Goal: Task Accomplishment & Management: Use online tool/utility

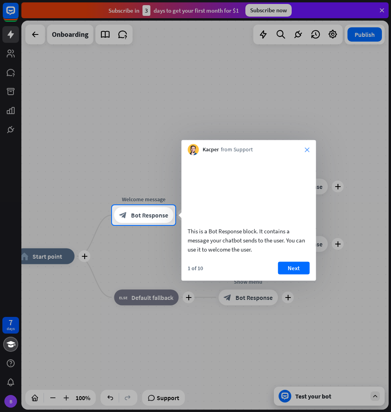
drag, startPoint x: 304, startPoint y: 153, endPoint x: 307, endPoint y: 150, distance: 4.8
click at [304, 152] on div "Kacper from Support close" at bounding box center [248, 147] width 135 height 15
click at [309, 149] on icon "close" at bounding box center [307, 149] width 5 height 5
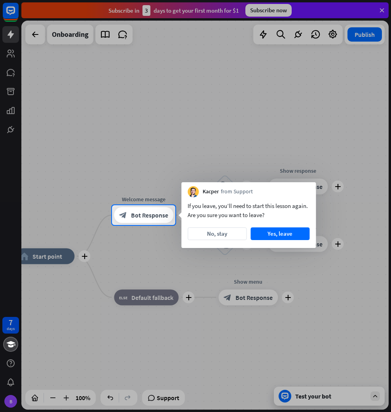
click at [308, 152] on div at bounding box center [195, 102] width 391 height 205
click at [239, 238] on button "No, stay" at bounding box center [217, 233] width 59 height 13
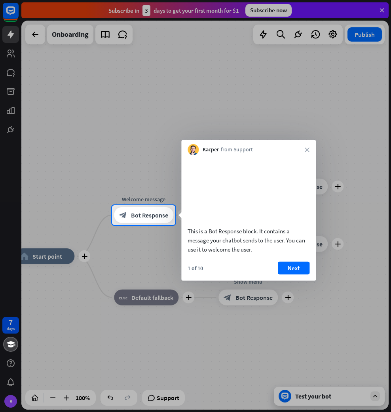
click at [308, 152] on div "Kacper from Support close" at bounding box center [248, 147] width 135 height 15
click at [308, 151] on icon "close" at bounding box center [307, 149] width 5 height 5
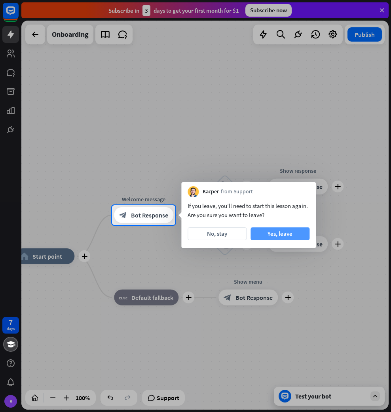
drag, startPoint x: 235, startPoint y: 234, endPoint x: 266, endPoint y: 234, distance: 30.5
click at [266, 234] on div "No, stay Yes, leave" at bounding box center [249, 233] width 122 height 13
click at [269, 236] on button "Yes, leave" at bounding box center [280, 233] width 59 height 13
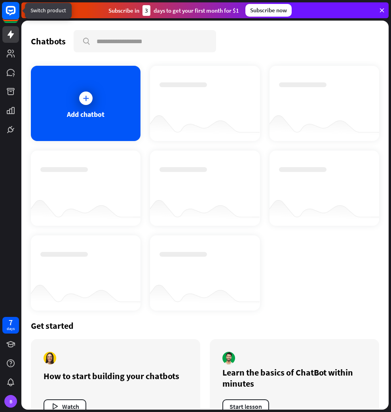
click at [12, 18] on rect at bounding box center [10, 10] width 17 height 17
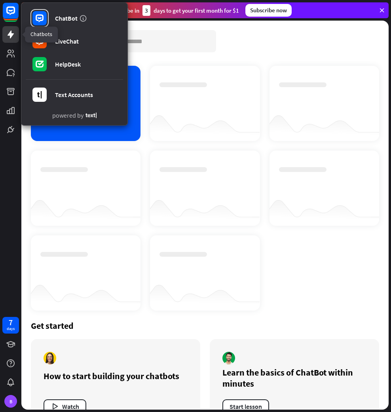
click at [11, 40] on link at bounding box center [10, 34] width 17 height 17
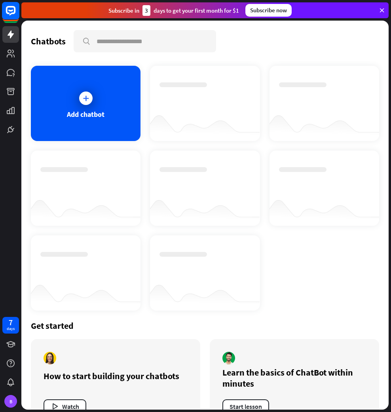
click at [12, 12] on rect at bounding box center [10, 10] width 17 height 17
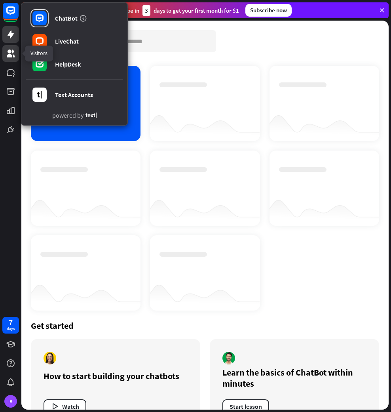
click at [16, 48] on link at bounding box center [10, 53] width 17 height 17
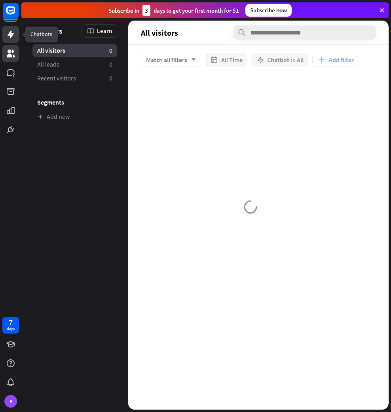
click at [13, 33] on icon at bounding box center [11, 35] width 6 height 8
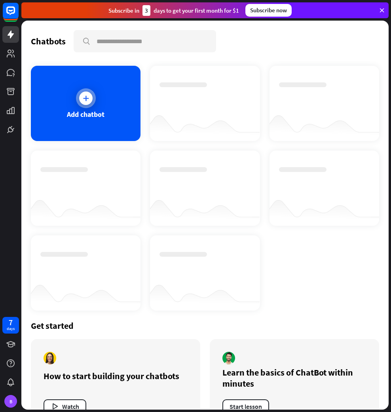
click at [80, 88] on div "Add chatbot" at bounding box center [86, 103] width 110 height 75
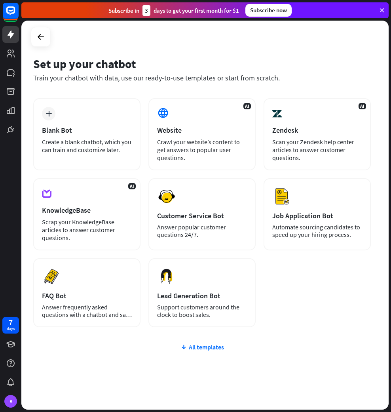
click at [181, 115] on div "AI Website Crawl your website’s content to get answers to popular user question…" at bounding box center [202, 134] width 107 height 72
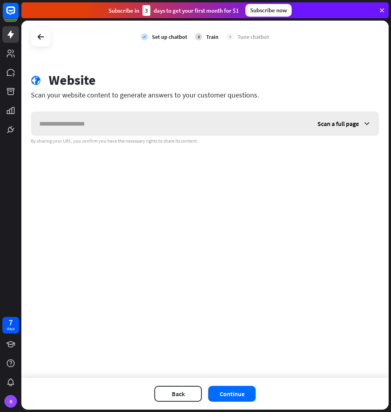
click at [157, 114] on input "text" at bounding box center [170, 124] width 279 height 24
type input "**********"
click at [325, 124] on span "Scan a full page" at bounding box center [339, 124] width 42 height 8
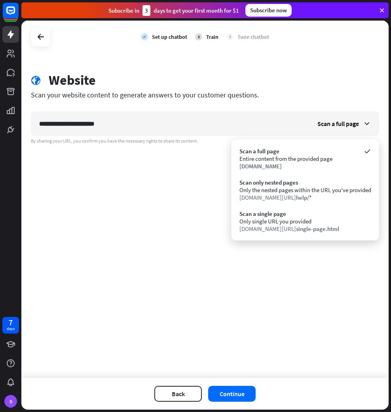
click at [206, 199] on div "**********" at bounding box center [205, 199] width 368 height 357
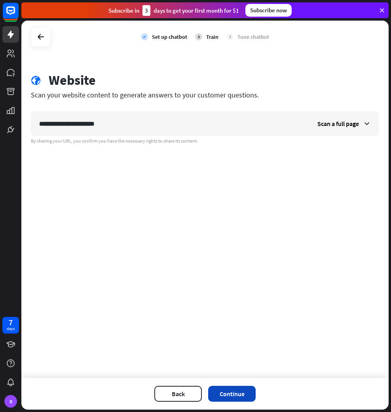
click at [246, 386] on button "Continue" at bounding box center [232, 394] width 48 height 16
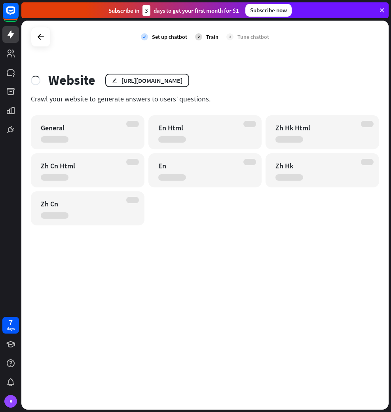
click at [117, 126] on div "General" at bounding box center [81, 127] width 80 height 9
click at [130, 124] on div at bounding box center [132, 124] width 13 height 6
click at [265, 123] on div "General En Html Zh Hk Html Zh Cn Html En Zh Hk Zh Cn" at bounding box center [205, 170] width 349 height 110
click at [308, 125] on div "Zh Hk Html" at bounding box center [316, 127] width 80 height 9
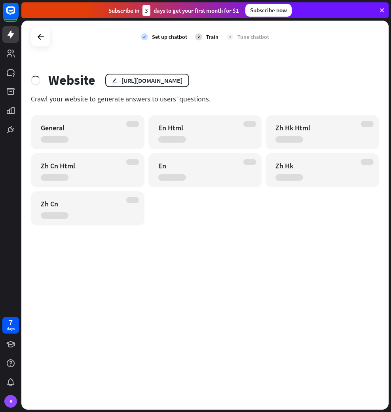
drag, startPoint x: 308, startPoint y: 125, endPoint x: 231, endPoint y: 138, distance: 78.3
click at [237, 139] on div "En Html" at bounding box center [206, 132] width 114 height 34
click at [230, 137] on div "En Html" at bounding box center [206, 132] width 114 height 34
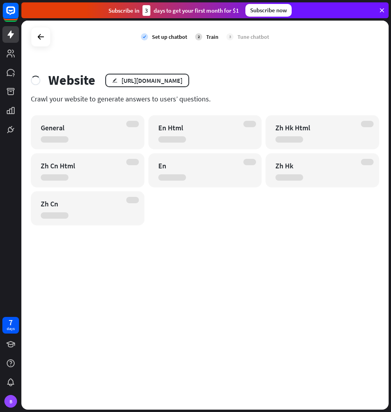
click at [264, 85] on div "Website edit [URL][DOMAIN_NAME]" at bounding box center [205, 80] width 349 height 16
click at [382, 10] on icon at bounding box center [382, 10] width 7 height 7
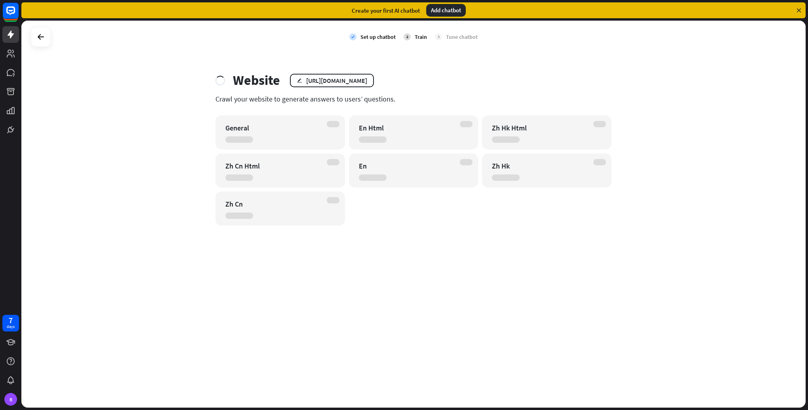
click at [375, 88] on div "Website edit [URL][DOMAIN_NAME]" at bounding box center [414, 80] width 396 height 16
click at [367, 84] on div "[URL][DOMAIN_NAME]" at bounding box center [336, 80] width 61 height 8
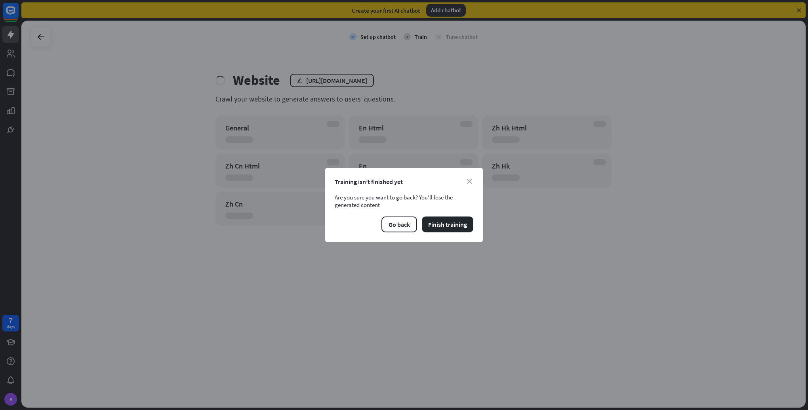
drag, startPoint x: 466, startPoint y: 178, endPoint x: 471, endPoint y: 176, distance: 5.7
click at [391, 178] on div "Training isn’t finished yet" at bounding box center [404, 182] width 139 height 8
click at [391, 176] on div "close Training isn’t finished yet Are you sure you want to go back? You’ll lose…" at bounding box center [404, 205] width 158 height 74
click at [391, 181] on icon "close" at bounding box center [469, 181] width 5 height 5
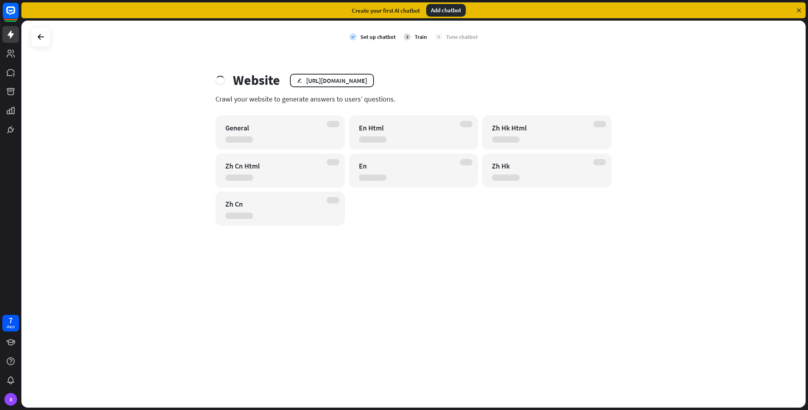
click at [330, 126] on div at bounding box center [333, 124] width 13 height 6
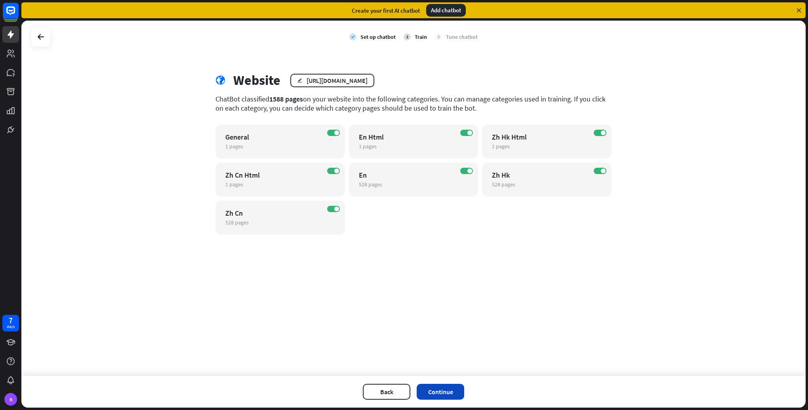
click at [391, 393] on button "Continue" at bounding box center [441, 392] width 48 height 16
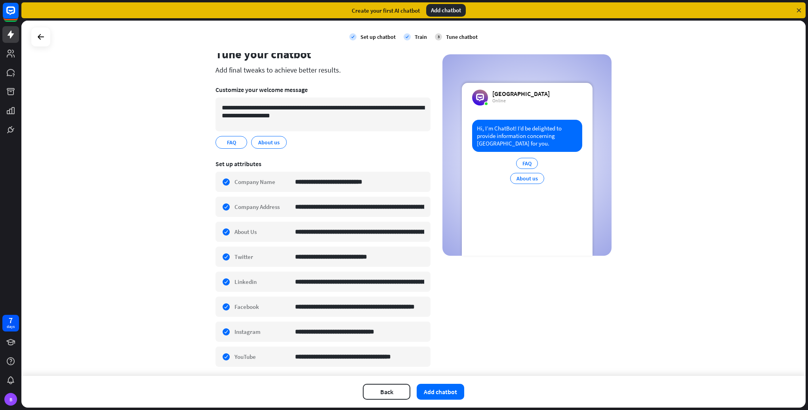
scroll to position [49, 0]
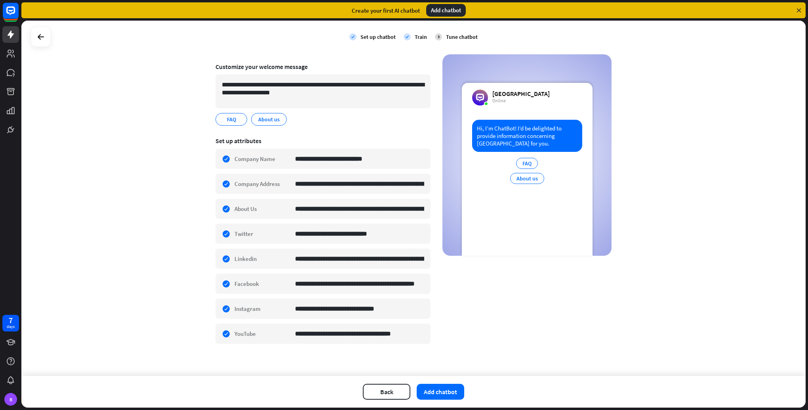
drag, startPoint x: 432, startPoint y: 403, endPoint x: 437, endPoint y: 395, distance: 9.9
click at [391, 401] on div "Back Add chatbot" at bounding box center [413, 392] width 785 height 32
click at [391, 395] on button "Add chatbot" at bounding box center [441, 392] width 48 height 16
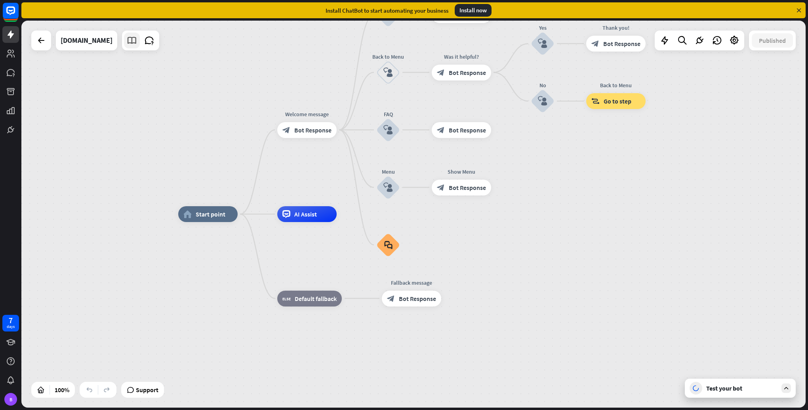
click at [127, 43] on icon at bounding box center [132, 40] width 10 height 10
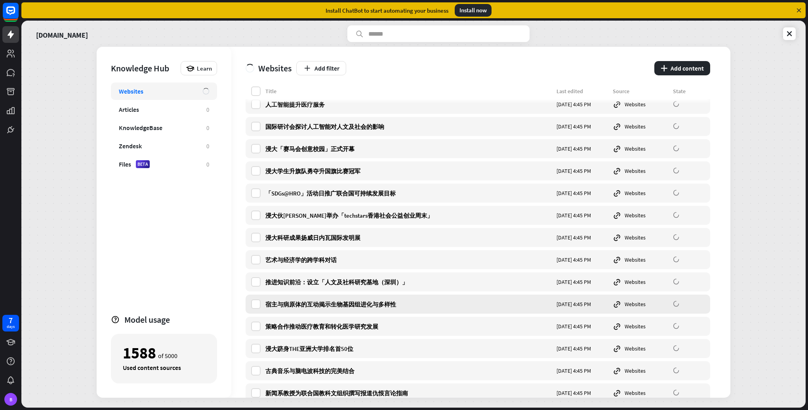
scroll to position [2575, 0]
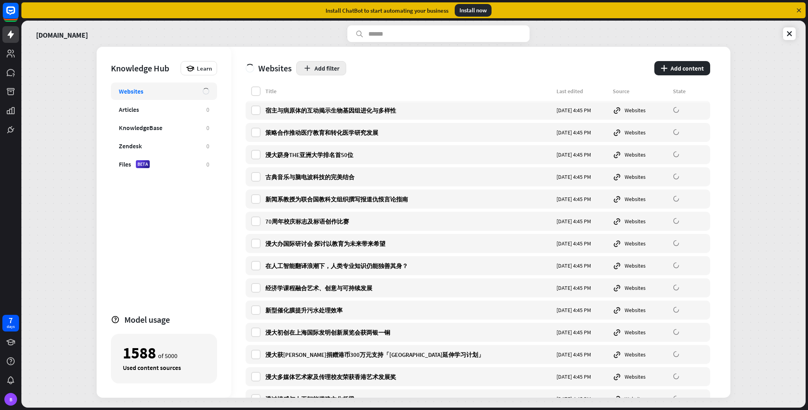
click at [329, 72] on button "Add filter" at bounding box center [321, 68] width 50 height 14
click at [330, 86] on div "globe Status" at bounding box center [325, 88] width 35 height 14
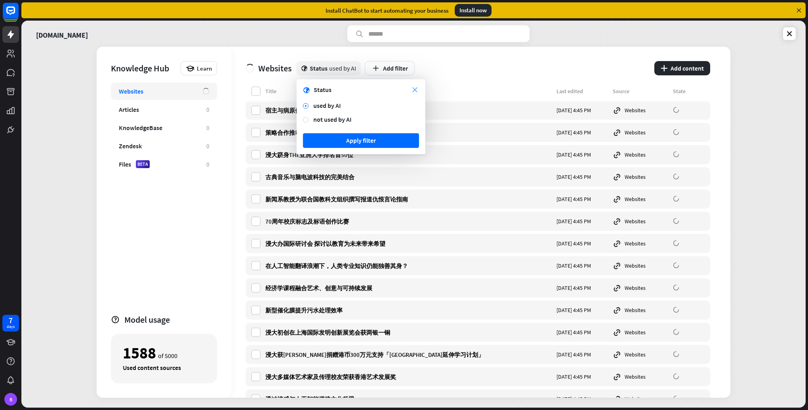
click at [391, 89] on icon "close" at bounding box center [414, 89] width 5 height 5
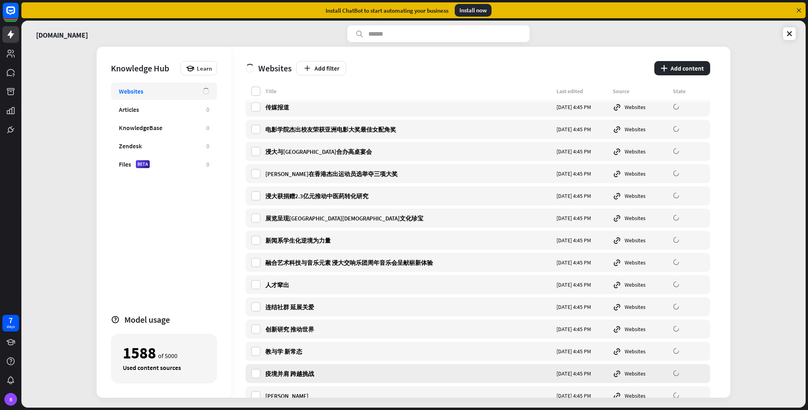
scroll to position [0, 0]
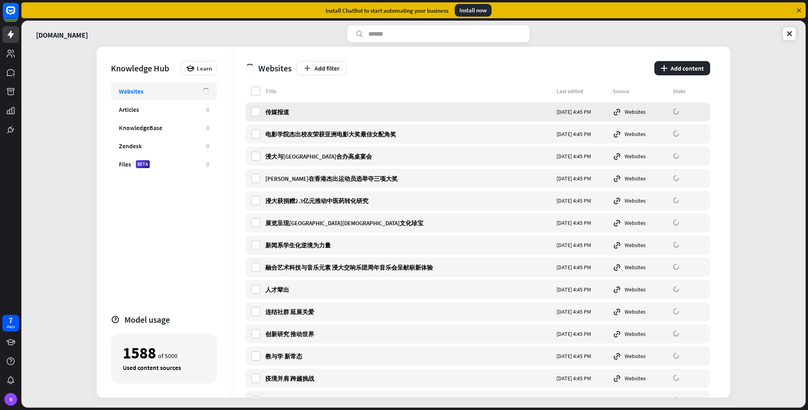
click at [346, 119] on div "传媒报道 [DATE] 4:45 PM Websites" at bounding box center [478, 111] width 465 height 19
click at [329, 69] on button "Add filter" at bounding box center [321, 68] width 50 height 14
click at [328, 92] on div "globe Status" at bounding box center [325, 88] width 35 height 14
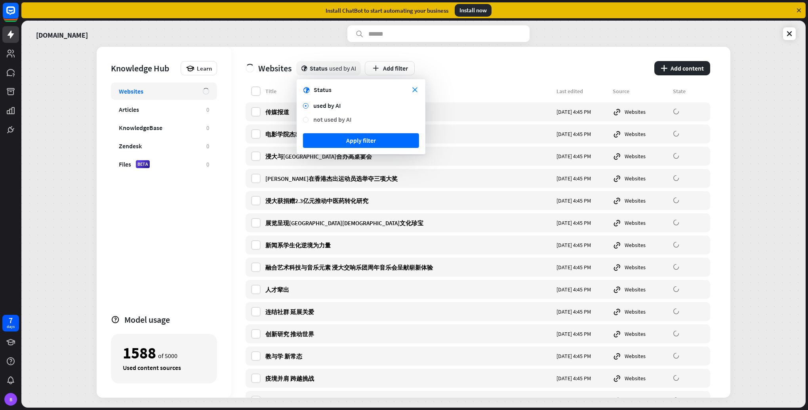
click at [329, 122] on div "not used by AI" at bounding box center [366, 119] width 106 height 8
click at [338, 135] on button "Apply filter" at bounding box center [361, 140] width 116 height 15
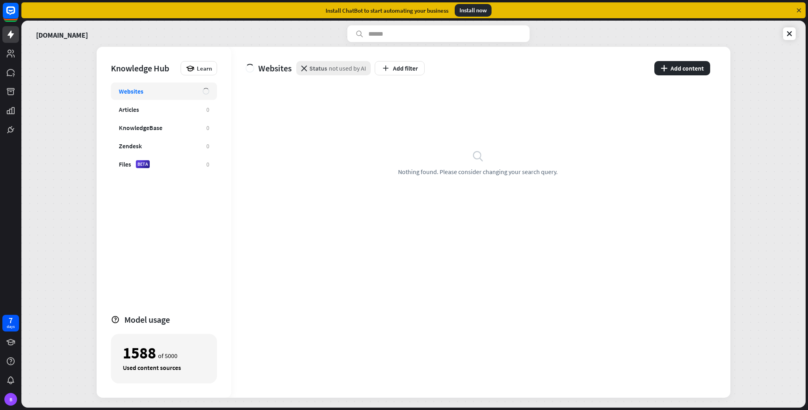
click at [343, 68] on span "not used by AI" at bounding box center [347, 68] width 37 height 8
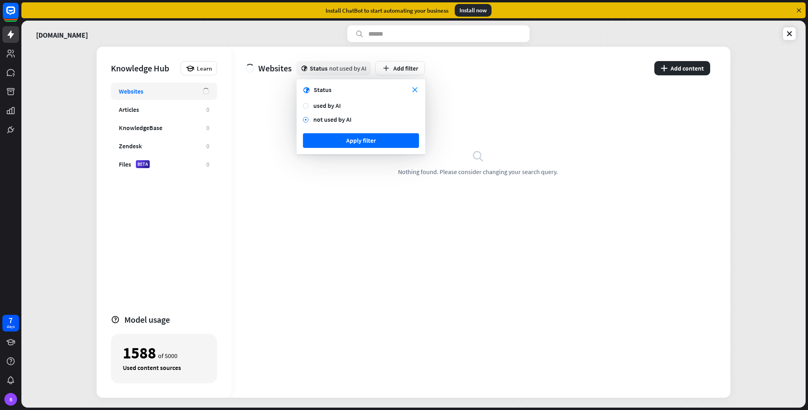
click at [330, 119] on div "not used by AI" at bounding box center [366, 119] width 106 height 8
click at [307, 120] on div at bounding box center [306, 120] width 6 height 6
click at [349, 139] on button "Apply filter" at bounding box center [361, 140] width 116 height 15
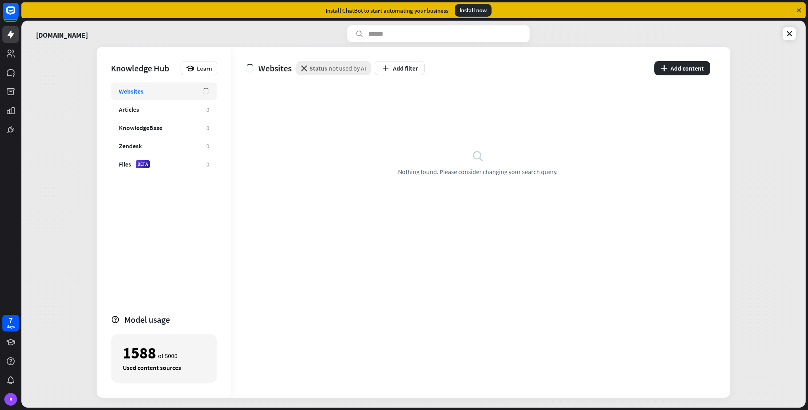
click at [338, 67] on span "not used by AI" at bounding box center [347, 68] width 37 height 8
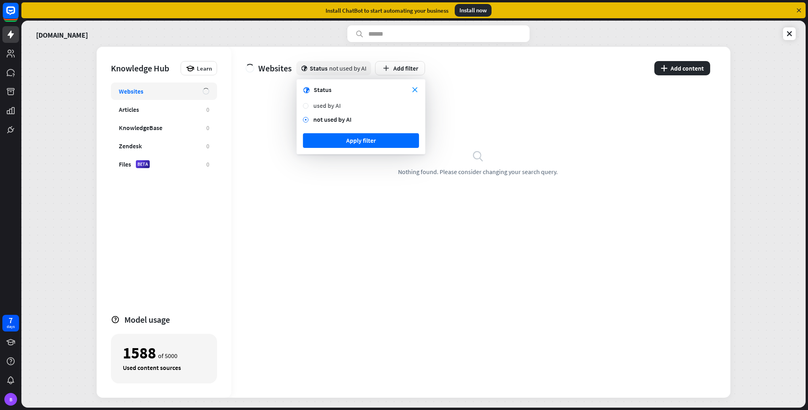
click at [323, 105] on div "used by AI" at bounding box center [366, 105] width 106 height 8
click at [338, 141] on button "Apply filter" at bounding box center [361, 140] width 116 height 15
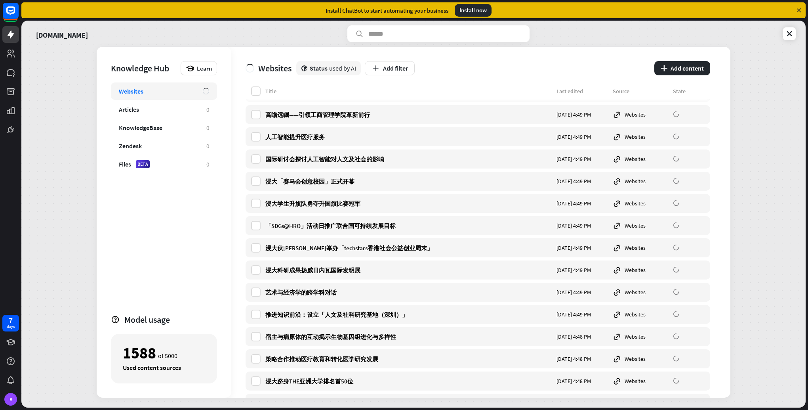
scroll to position [2417, 0]
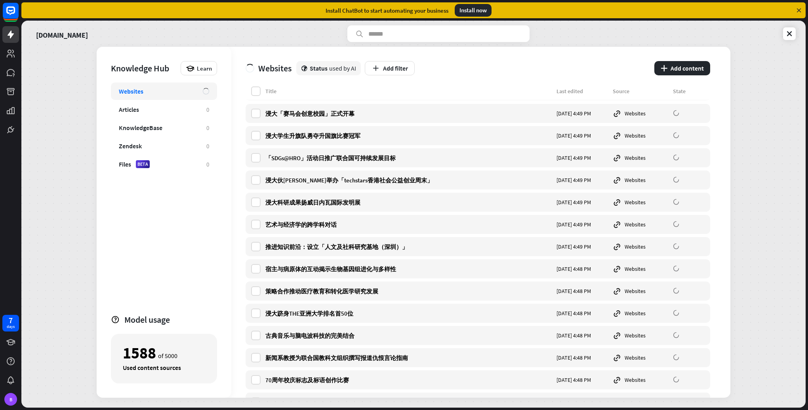
click at [168, 366] on div "Used content sources" at bounding box center [164, 367] width 82 height 8
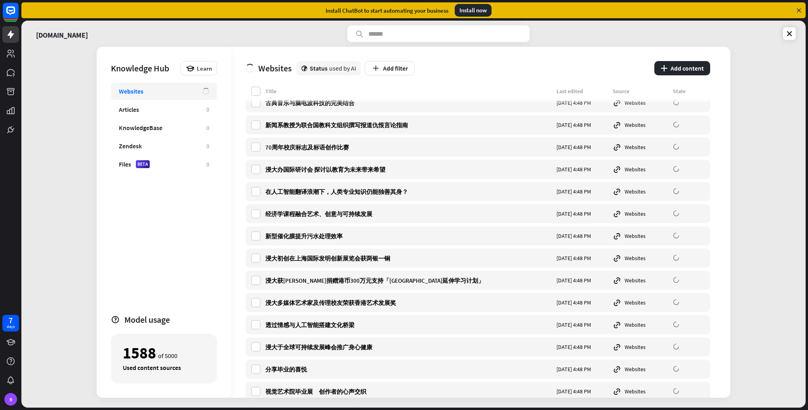
scroll to position [2655, 0]
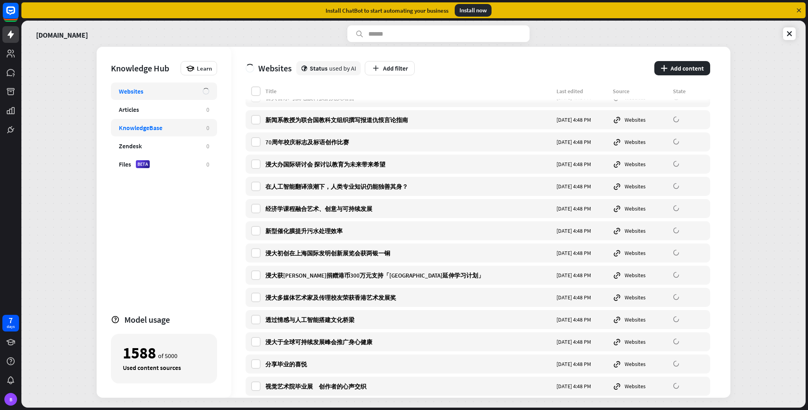
click at [171, 135] on div "KnowledgeBase 0" at bounding box center [164, 127] width 106 height 17
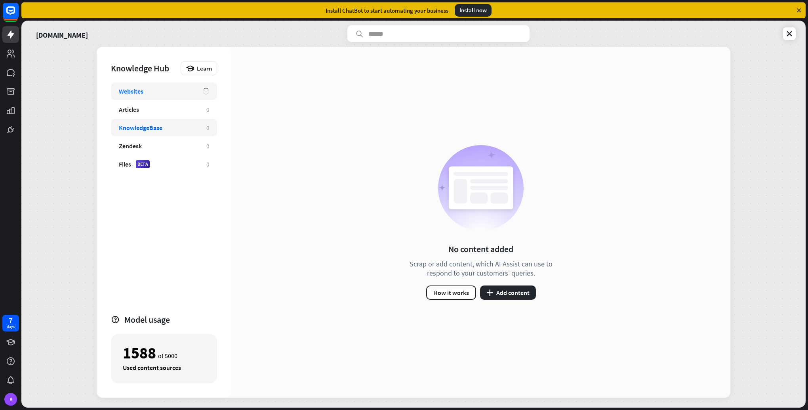
click at [172, 95] on div "Websites" at bounding box center [164, 90] width 106 height 17
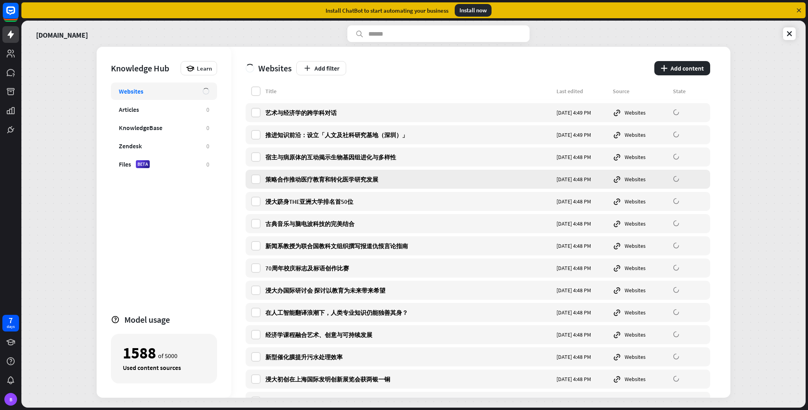
scroll to position [2575, 0]
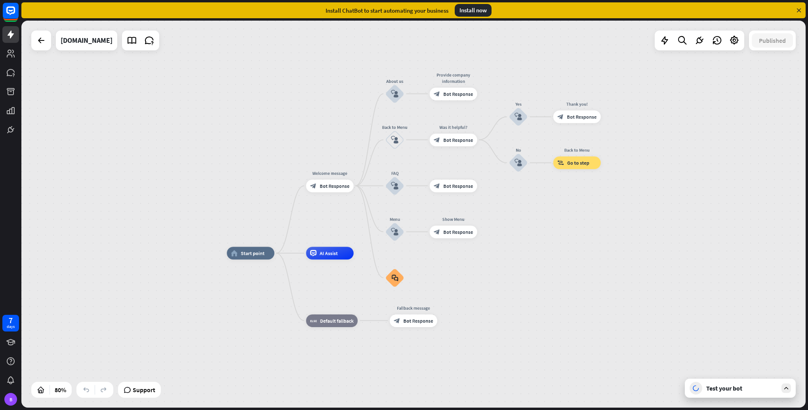
drag, startPoint x: 487, startPoint y: 215, endPoint x: 506, endPoint y: 253, distance: 42.4
click at [391, 253] on div "home_2 Start point Welcome message block_bot_response Bot Response About us blo…" at bounding box center [413, 214] width 785 height 387
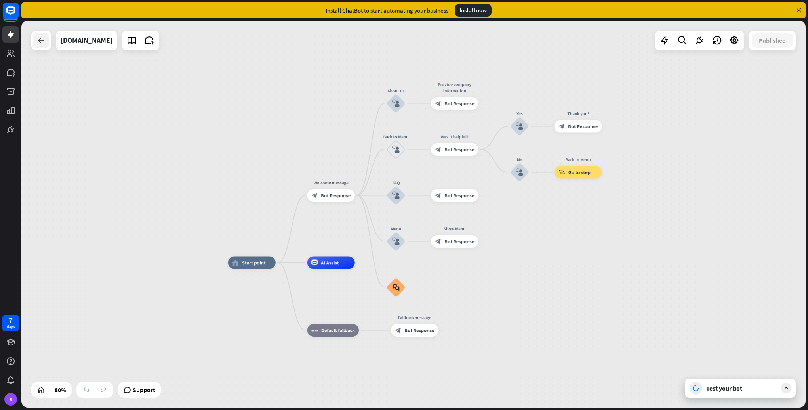
click at [42, 47] on div at bounding box center [41, 40] width 16 height 16
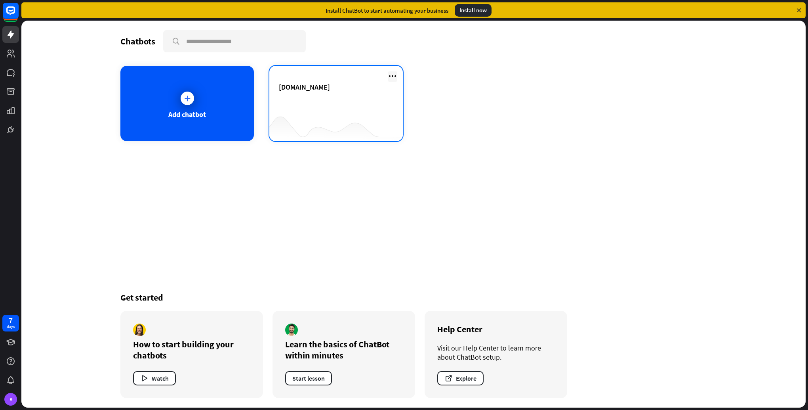
click at [391, 74] on icon at bounding box center [393, 76] width 10 height 10
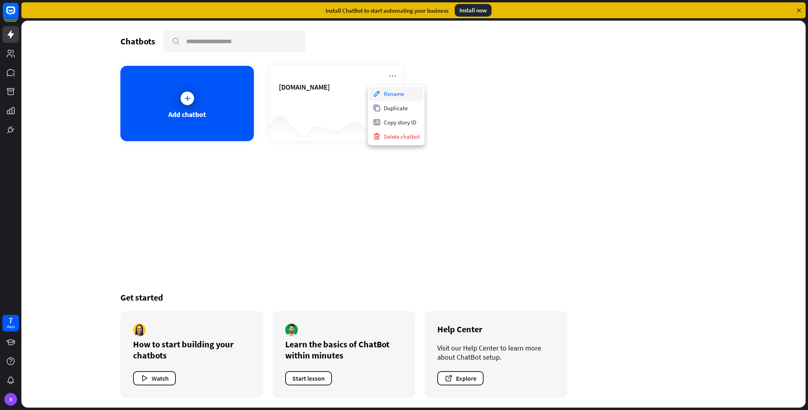
click at [391, 95] on div "Rename" at bounding box center [396, 93] width 53 height 14
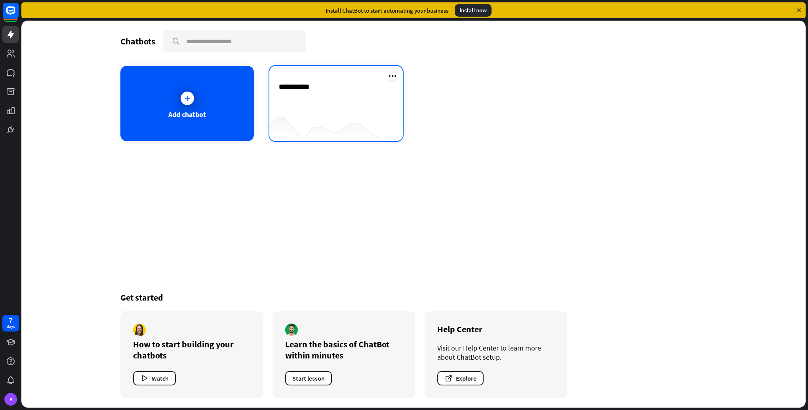
click at [391, 76] on icon at bounding box center [393, 76] width 10 height 10
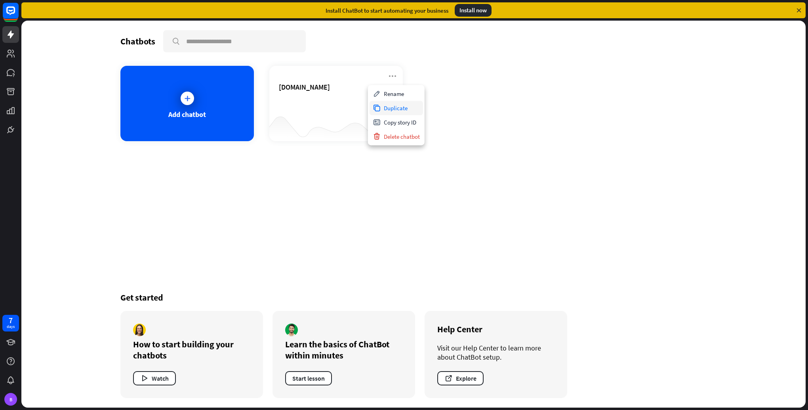
click at [391, 106] on div "Duplicate" at bounding box center [396, 108] width 53 height 14
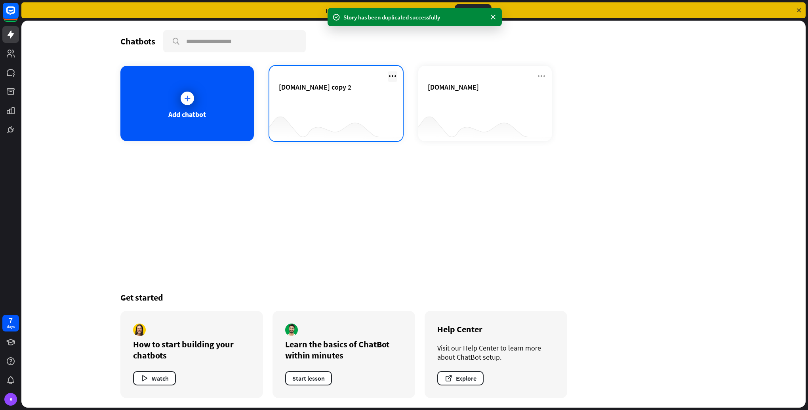
click at [391, 76] on icon at bounding box center [393, 76] width 10 height 10
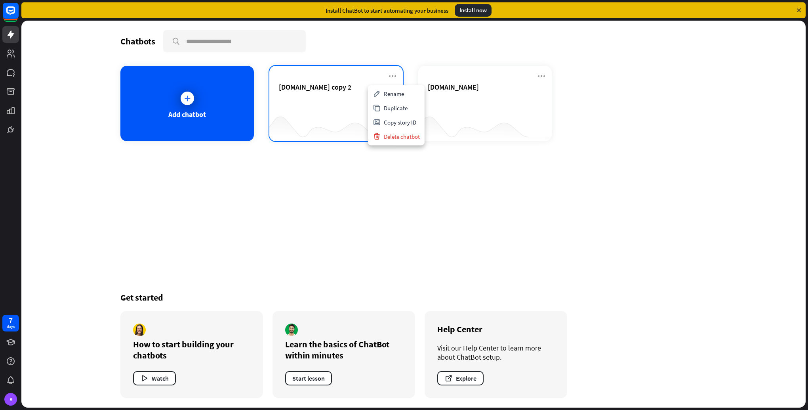
click at [323, 102] on div "[DOMAIN_NAME] copy 2" at bounding box center [336, 96] width 115 height 28
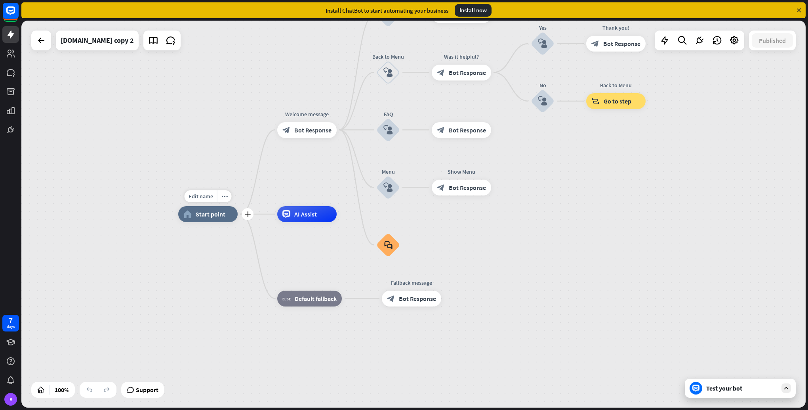
click at [206, 209] on div "home_2 Start point" at bounding box center [207, 214] width 59 height 16
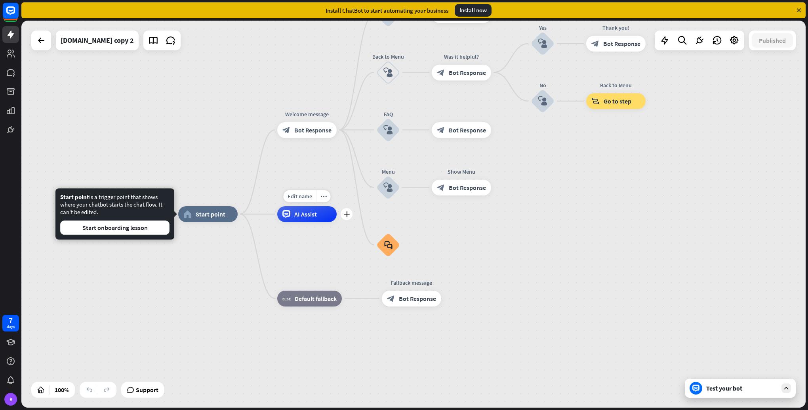
click at [321, 217] on div "AI Assist" at bounding box center [306, 214] width 59 height 16
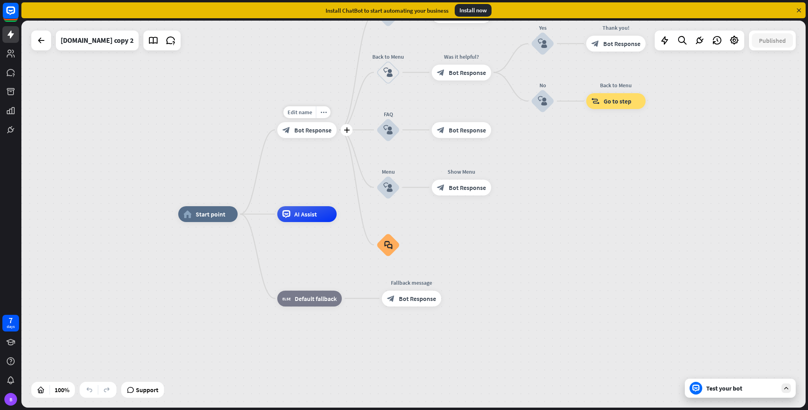
click at [306, 132] on span "Bot Response" at bounding box center [312, 130] width 37 height 8
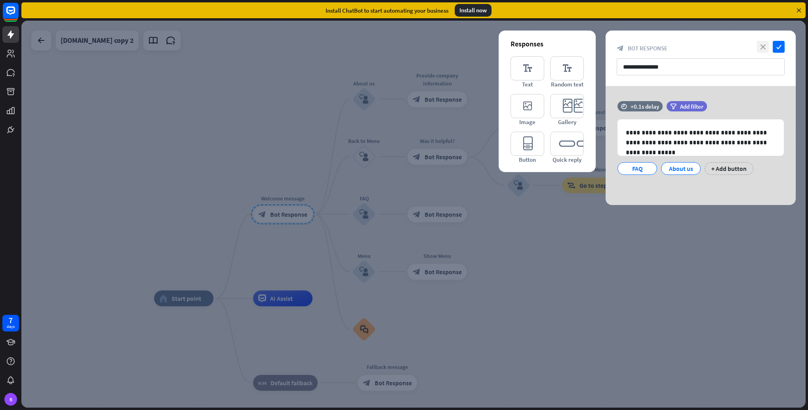
click at [391, 47] on icon "close" at bounding box center [763, 47] width 12 height 12
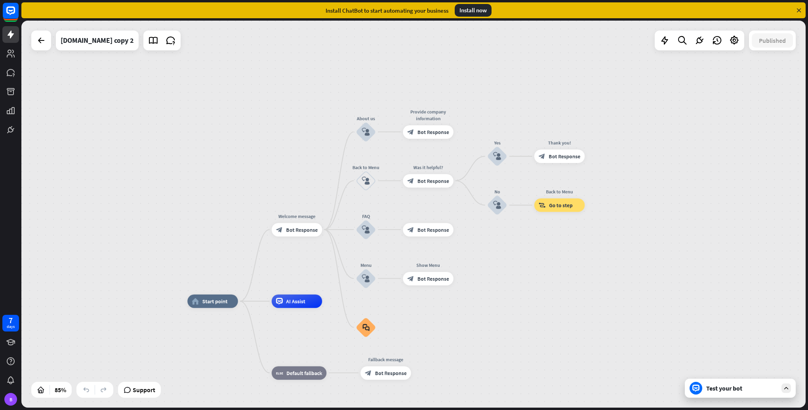
click at [391, 386] on div "Test your bot" at bounding box center [741, 388] width 71 height 8
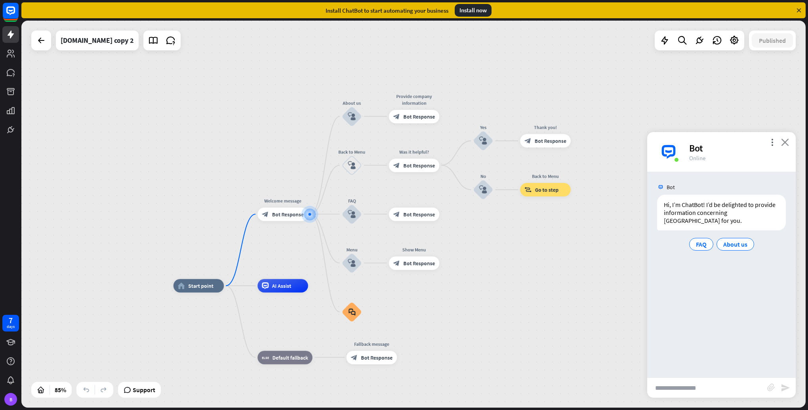
click at [391, 144] on icon "close" at bounding box center [785, 142] width 8 height 8
